Goal: Task Accomplishment & Management: Manage account settings

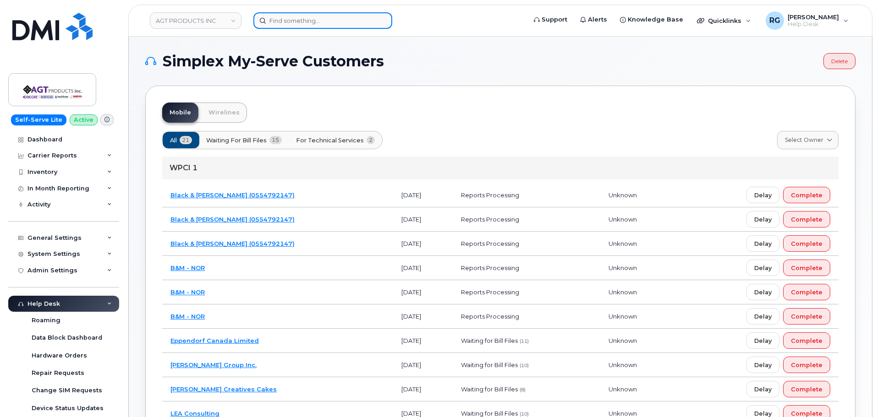
click at [278, 21] on input at bounding box center [322, 20] width 139 height 16
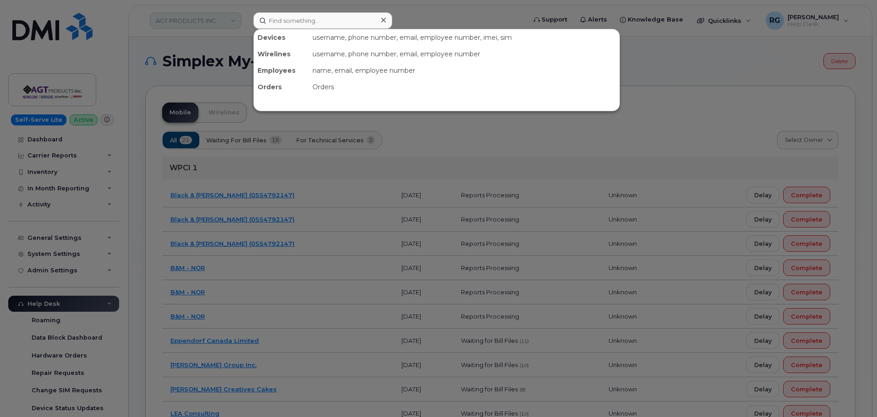
click at [194, 22] on div at bounding box center [438, 208] width 877 height 417
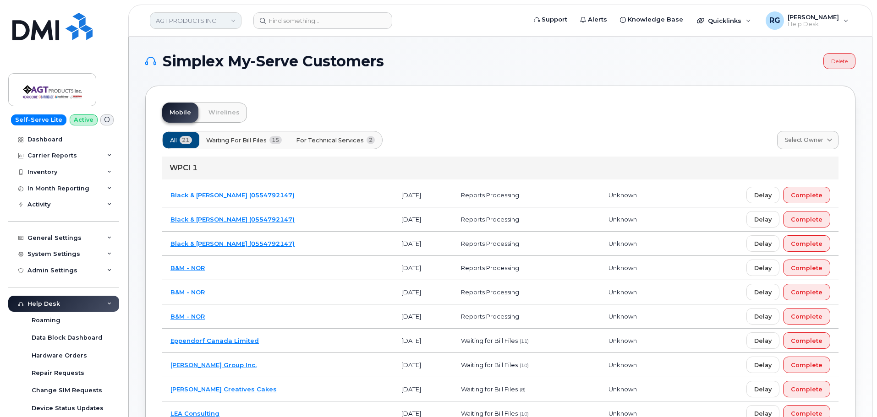
click at [188, 21] on link "AGT PRODUCTS INC" at bounding box center [196, 20] width 92 height 16
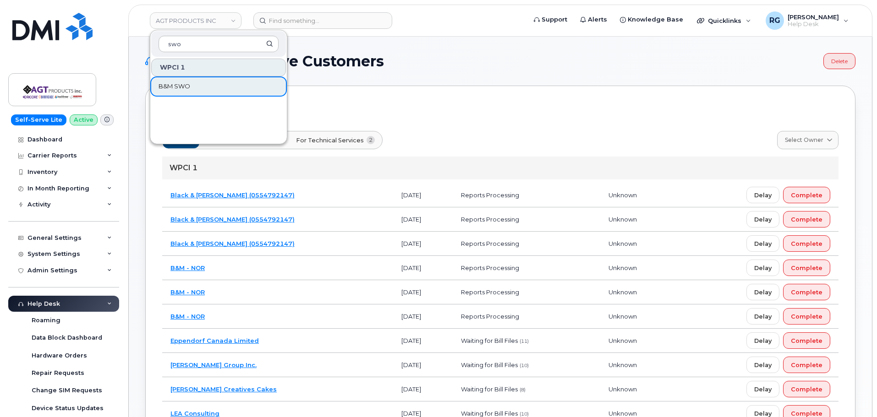
type input "swo"
click at [182, 87] on span "B&M SWO" at bounding box center [175, 86] width 32 height 9
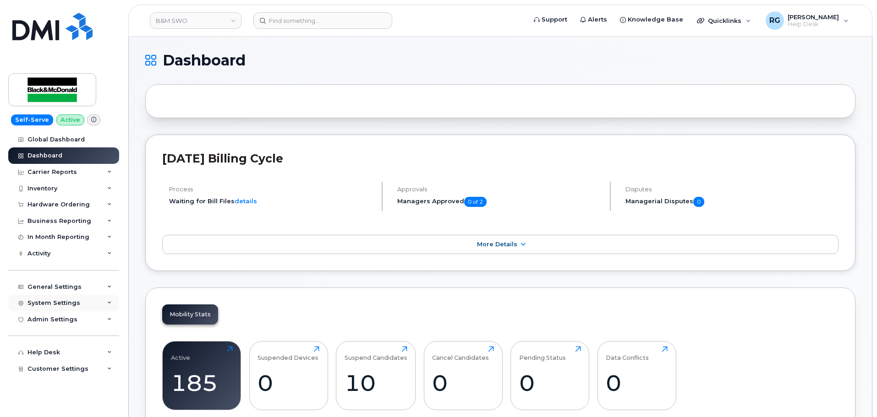
click at [48, 306] on div "System Settings" at bounding box center [53, 303] width 53 height 7
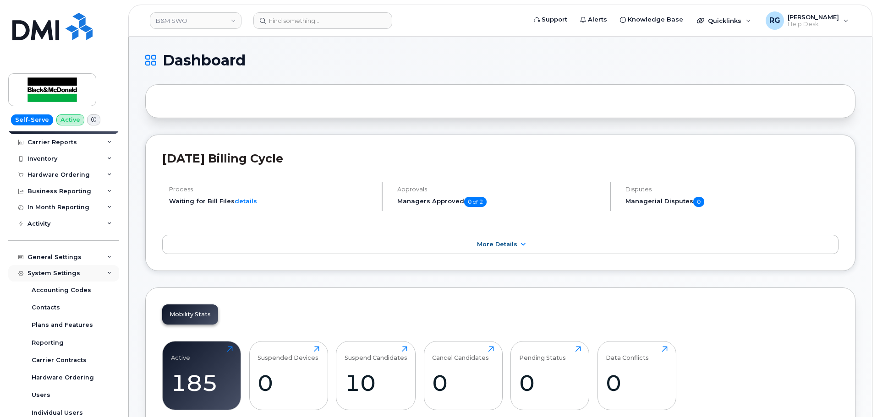
scroll to position [46, 0]
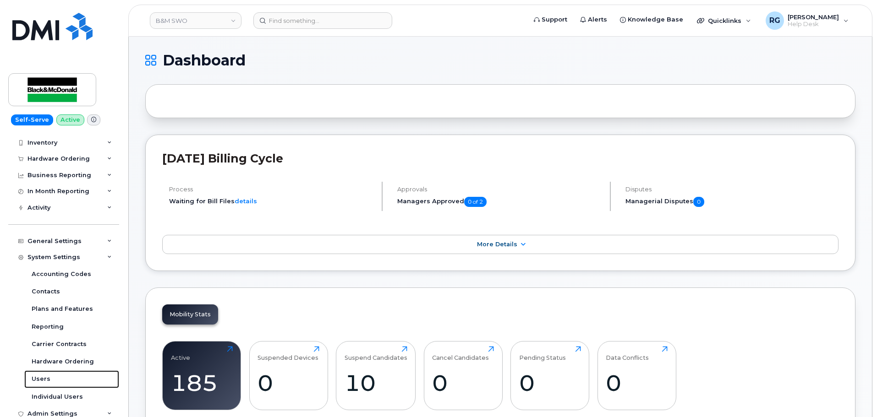
drag, startPoint x: 49, startPoint y: 381, endPoint x: 21, endPoint y: 365, distance: 32.5
click at [49, 381] on link "Users" at bounding box center [71, 379] width 95 height 17
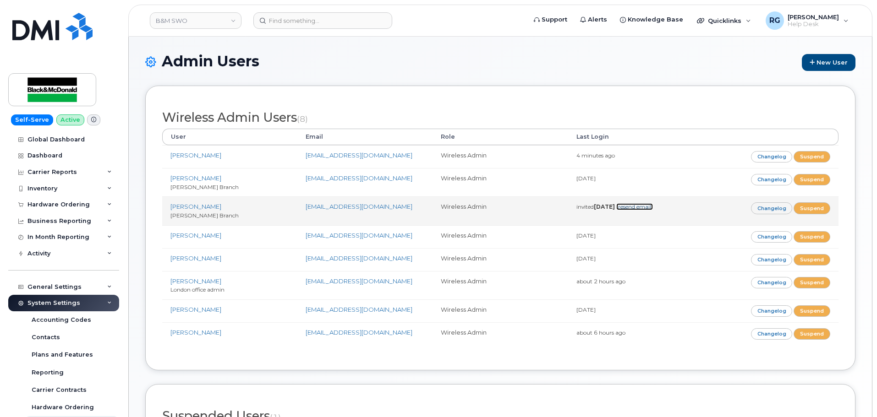
click at [653, 205] on link "(resend email)" at bounding box center [634, 206] width 37 height 7
